Goal: Task Accomplishment & Management: Use online tool/utility

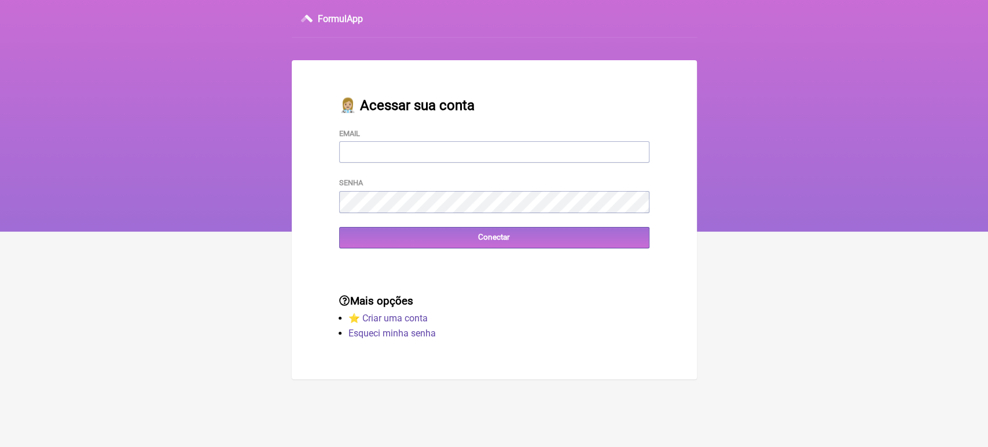
type input "[EMAIL_ADDRESS][DOMAIN_NAME]"
click at [500, 252] on div "👩🏼‍⚕️ Acessar sua conta Email [EMAIL_ADDRESS][DOMAIN_NAME] Senha Conectar" at bounding box center [494, 173] width 347 height 188
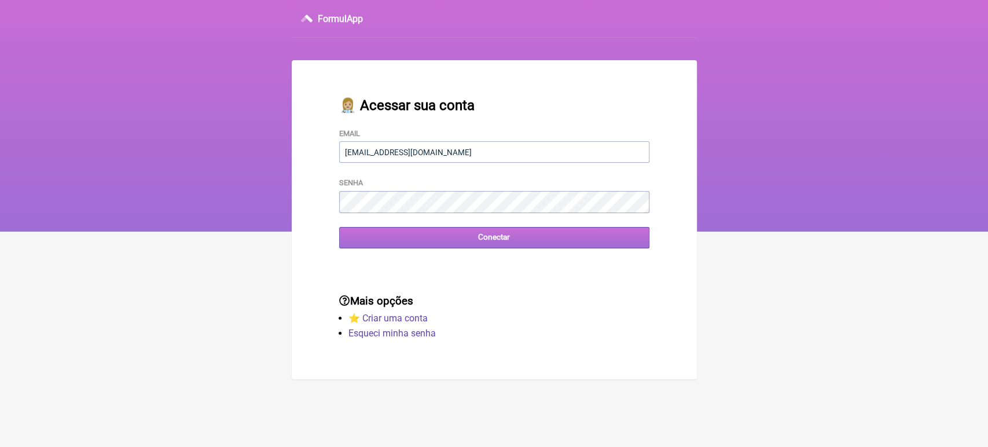
click at [500, 245] on input "Conectar" at bounding box center [494, 237] width 310 height 21
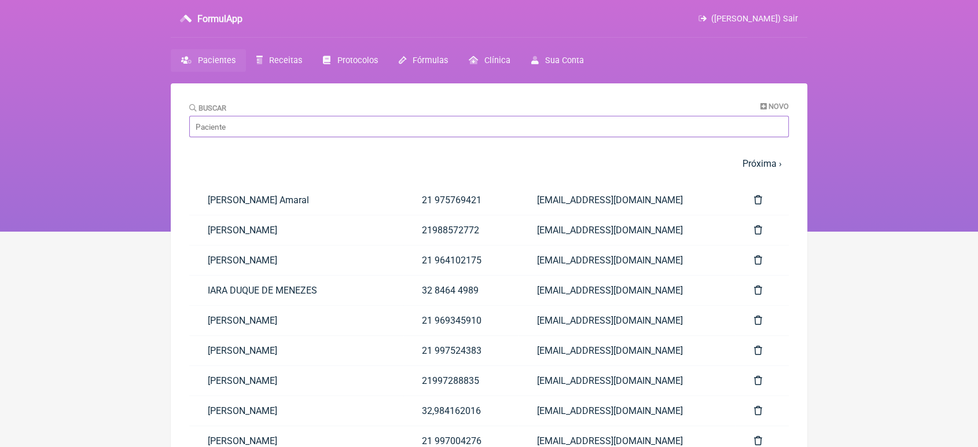
click at [289, 129] on input "Buscar" at bounding box center [489, 126] width 600 height 21
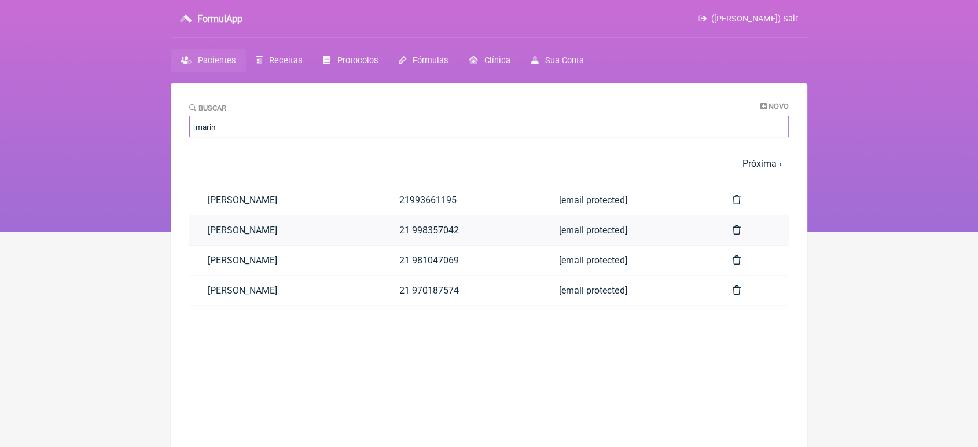
type input "marin"
click at [224, 235] on link "MARINA SANTIAGO SILVA" at bounding box center [285, 230] width 192 height 30
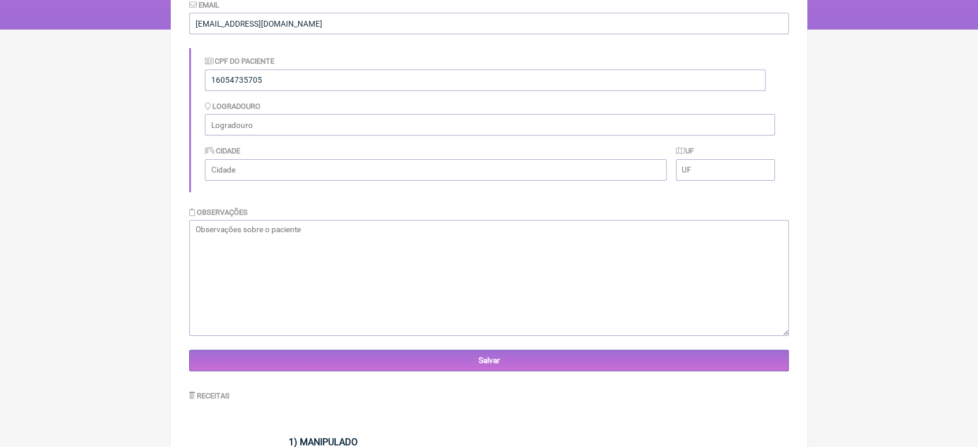
scroll to position [388, 0]
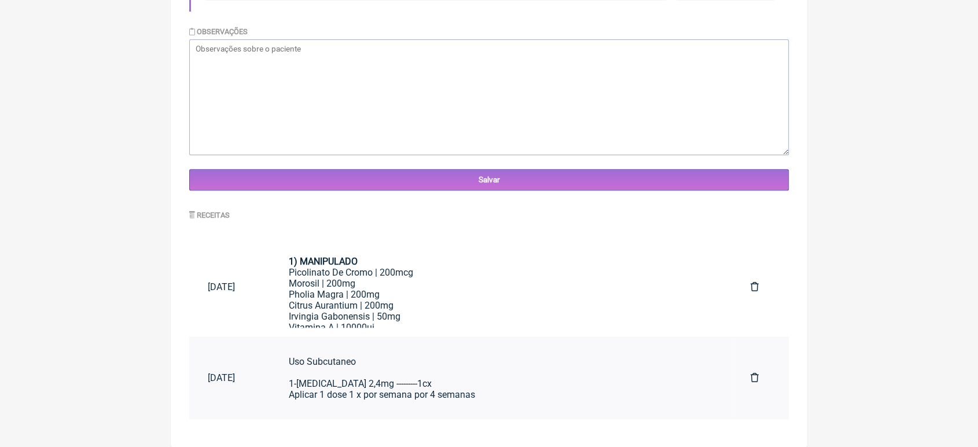
click at [542, 376] on div "Uso Subcutaneo 1-[MEDICAL_DATA] 2,4mg ---------1cx Aplicar 1 dose 1 x por seman…" at bounding box center [501, 378] width 424 height 44
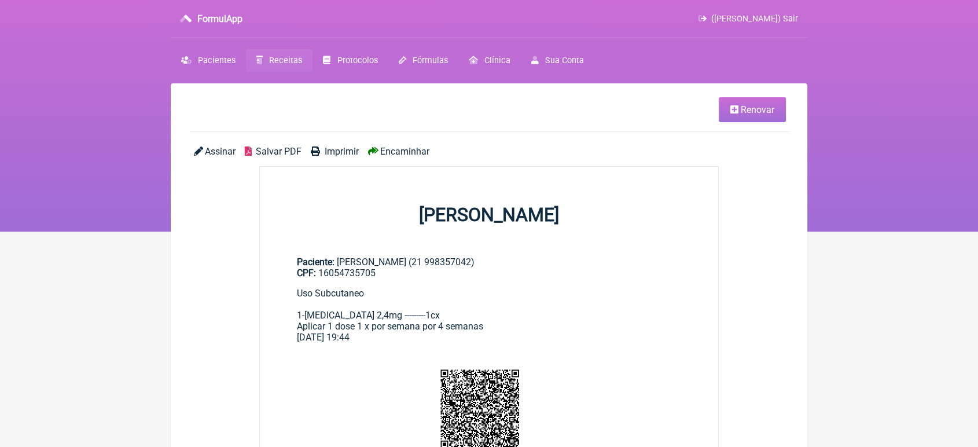
click at [352, 317] on div "Uso Subcutaneo 1-Wegovy 2,4mg ---------1cx Aplicar 1 dose 1 x por semana por 4 …" at bounding box center [489, 310] width 384 height 44
click at [737, 109] on icon at bounding box center [735, 109] width 8 height 9
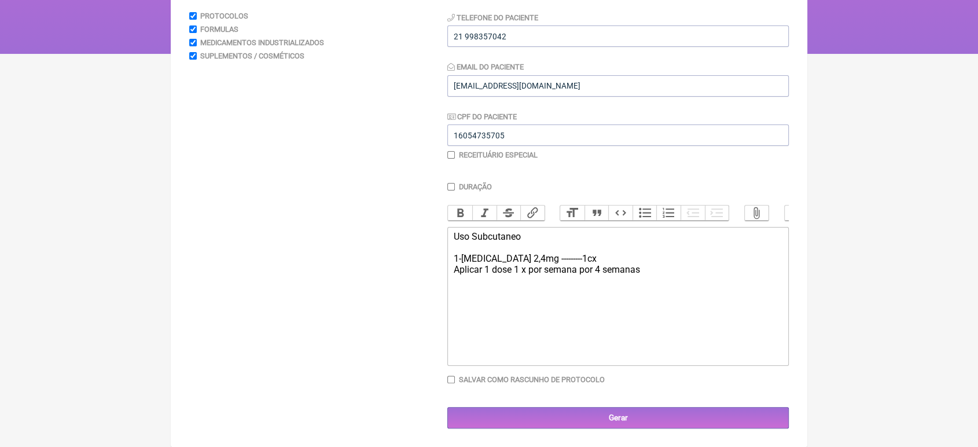
scroll to position [192, 0]
click at [509, 255] on div "Uso Subcutaneo 1-Wegovy 2,4mg ---------1cx Aplicar 1 dose 1 x por semana por 4 …" at bounding box center [618, 253] width 329 height 44
type trix-editor "<div>Uso Subcutaneo&nbsp;<br><br>1-Wegovy 1mg ---------1cx&nbsp;<br>Aplicar 1 d…"
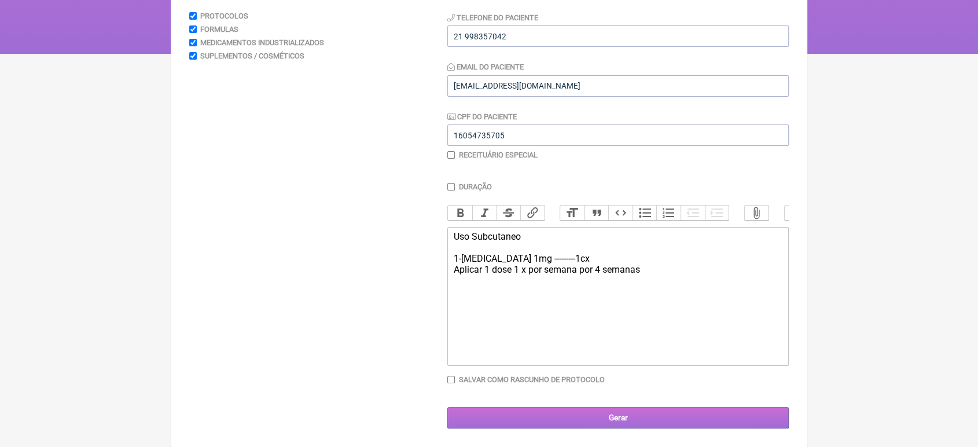
click at [589, 423] on input "Gerar" at bounding box center [618, 417] width 342 height 21
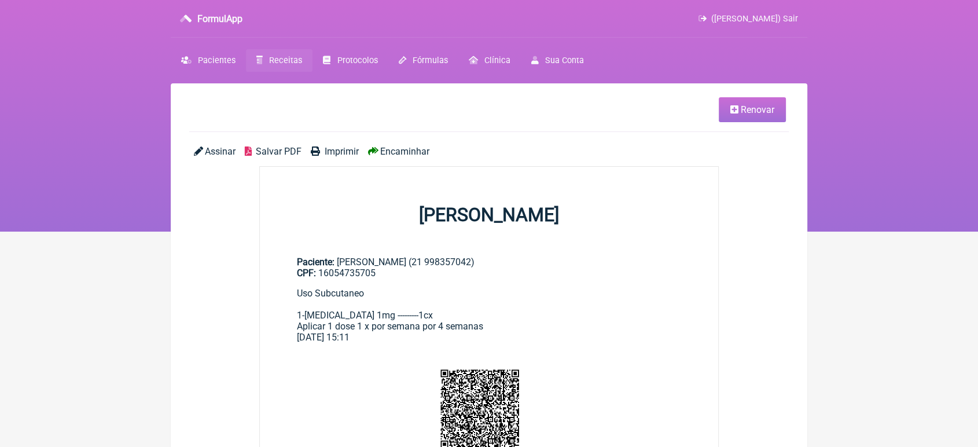
click at [343, 149] on span "Imprimir" at bounding box center [342, 151] width 34 height 11
